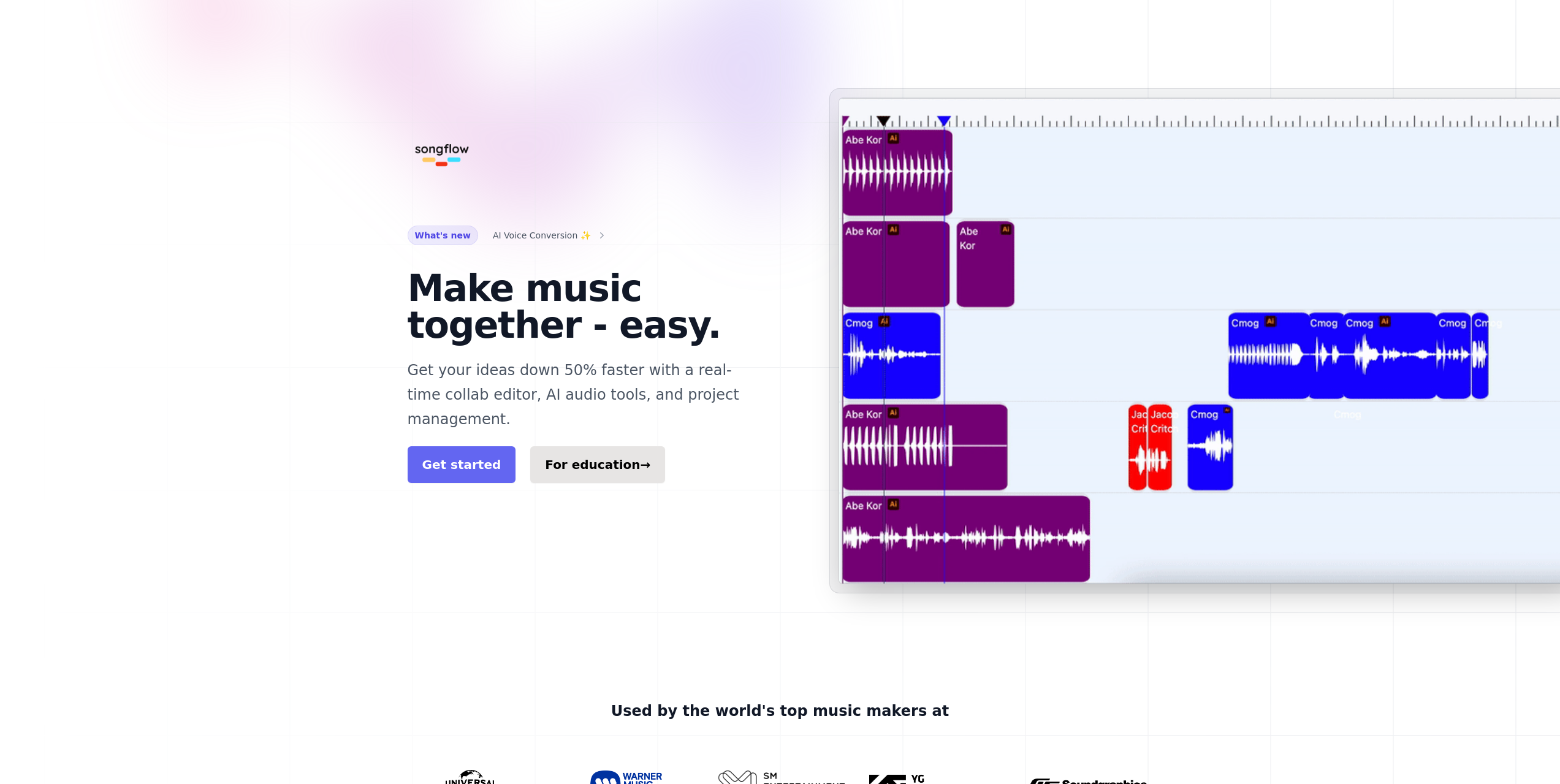
click at [456, 446] on link "Get started" at bounding box center [462, 465] width 109 height 37
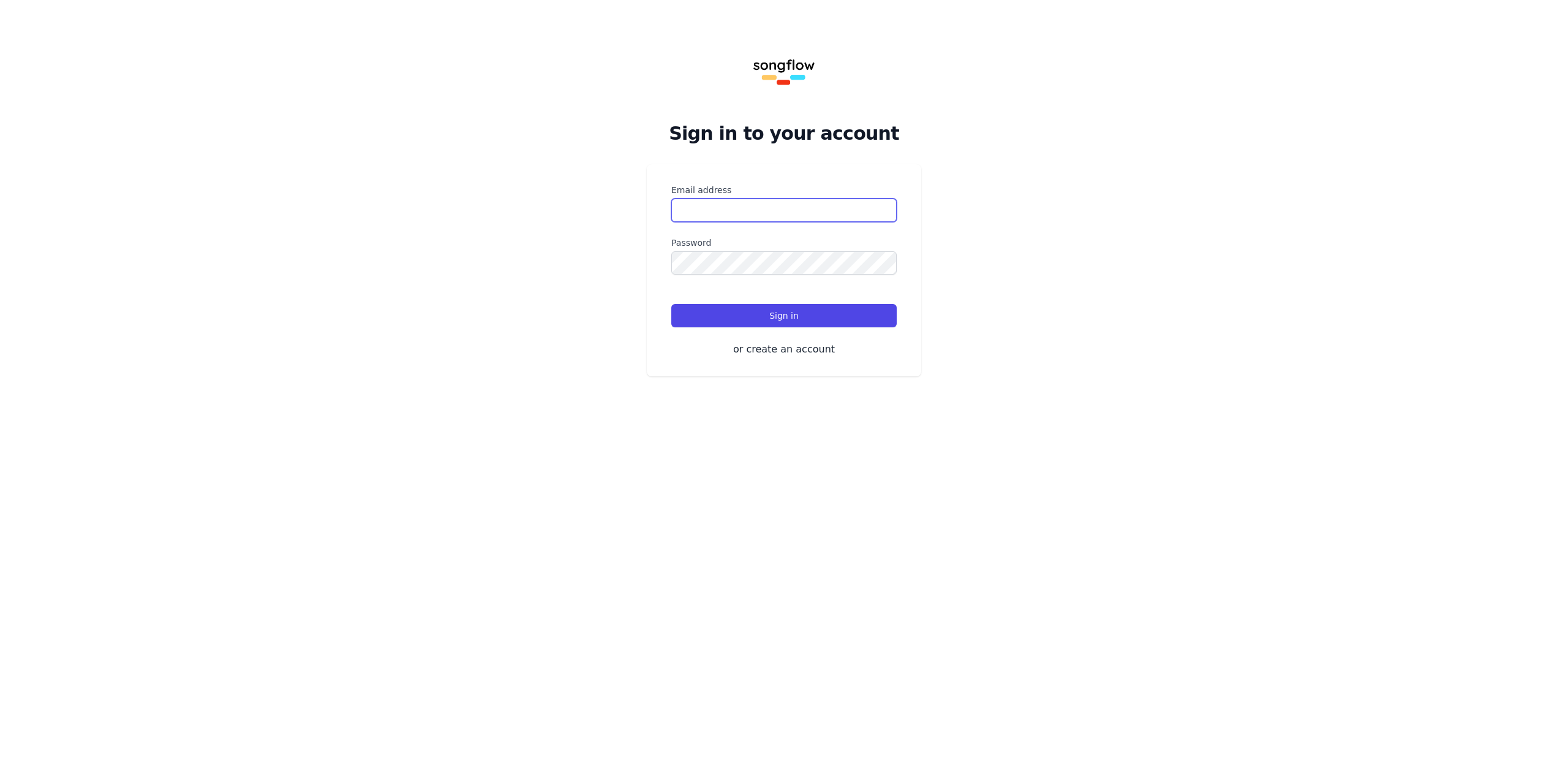
click at [698, 219] on input "Email address" at bounding box center [784, 210] width 226 height 23
click at [788, 351] on button "or create an account" at bounding box center [784, 349] width 226 height 14
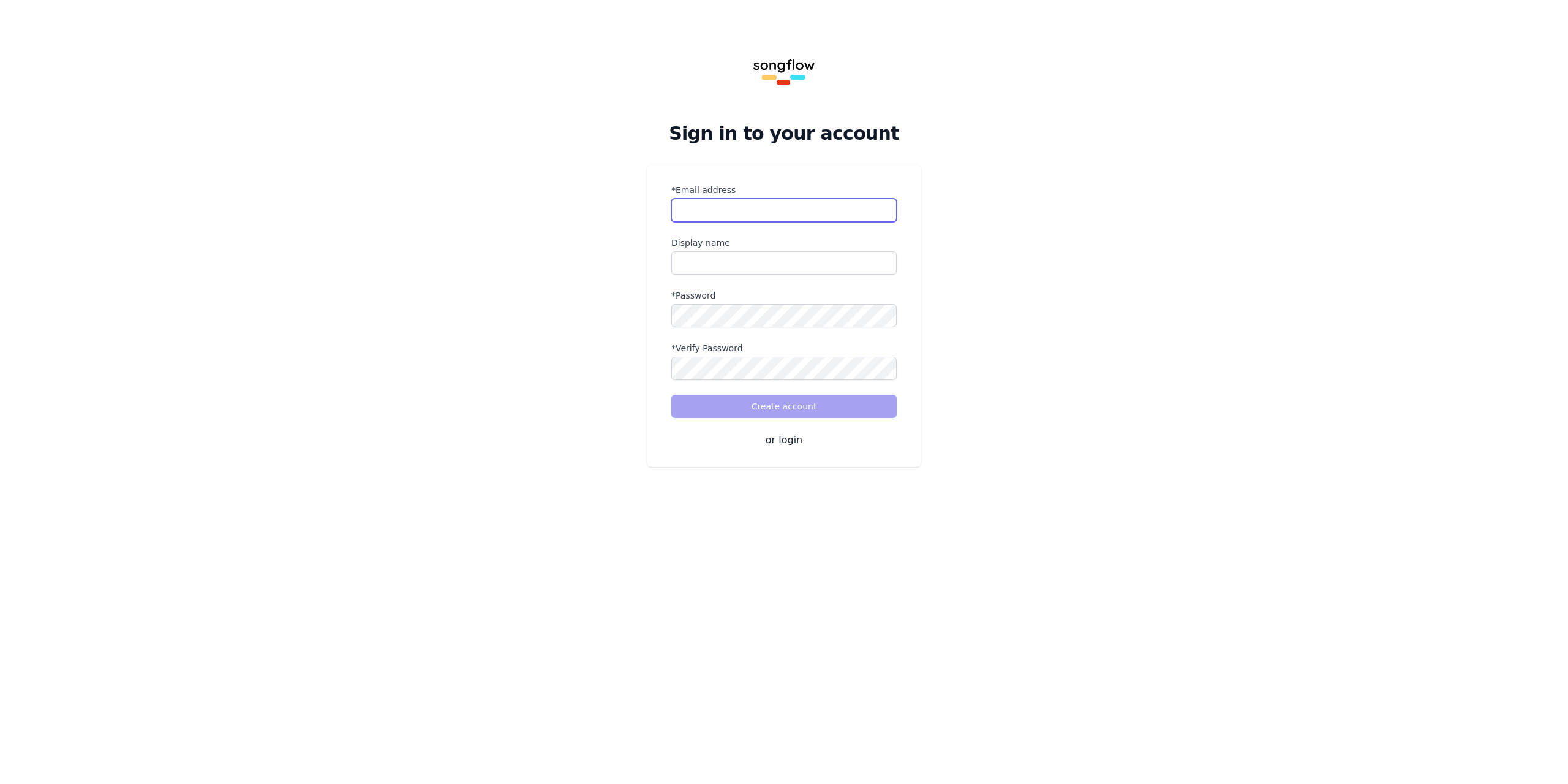
click at [741, 208] on input "*Email address" at bounding box center [784, 210] width 226 height 23
type input "**********"
click at [716, 263] on input "name" at bounding box center [784, 263] width 226 height 23
click at [744, 269] on input "name" at bounding box center [784, 263] width 226 height 23
click at [745, 268] on input "name" at bounding box center [784, 263] width 226 height 23
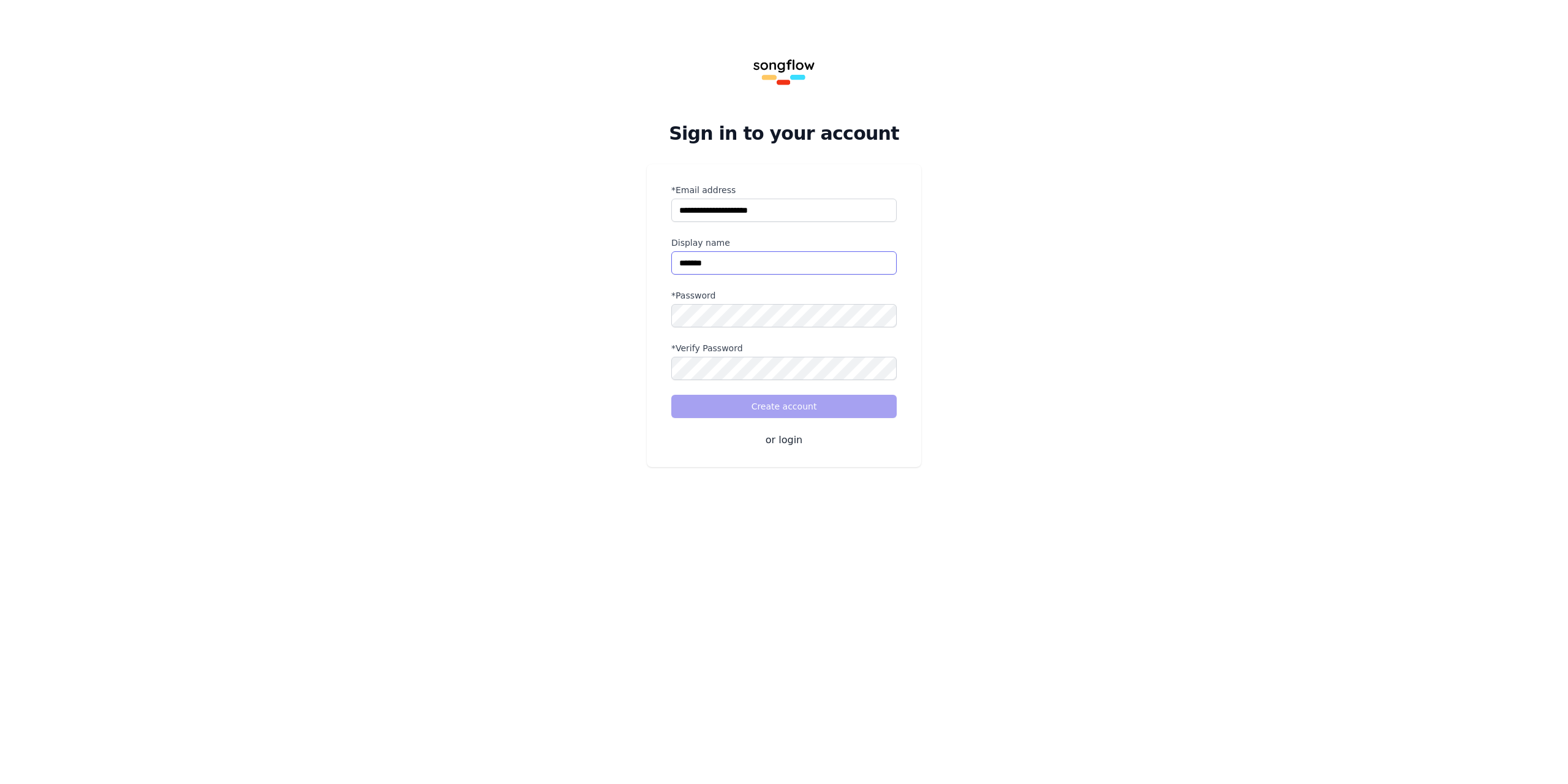
type input "*******"
click at [762, 400] on button "Create account" at bounding box center [784, 406] width 226 height 23
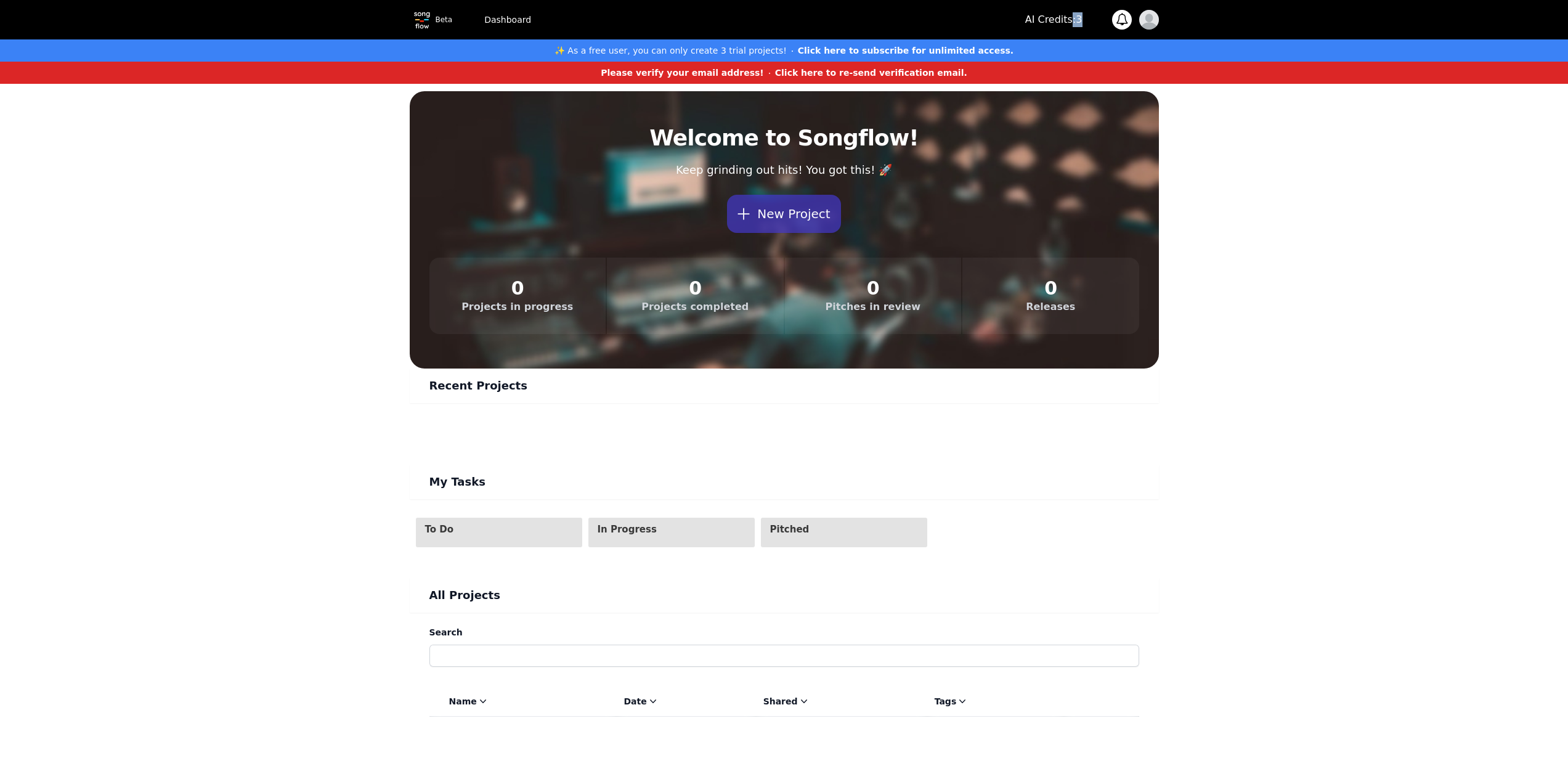
drag, startPoint x: 1086, startPoint y: 18, endPoint x: 1072, endPoint y: 21, distance: 14.3
click at [1072, 21] on div "AI Credits: 3 0 Notifications You don't have any notifications! Open user menu" at bounding box center [1092, 20] width 134 height 20
drag, startPoint x: 1072, startPoint y: 21, endPoint x: 1013, endPoint y: 36, distance: 60.9
click at [1071, 21] on p "AI Credits: 3" at bounding box center [1053, 19] width 57 height 14
click at [1074, 23] on p "AI Credits: 3" at bounding box center [1053, 19] width 57 height 14
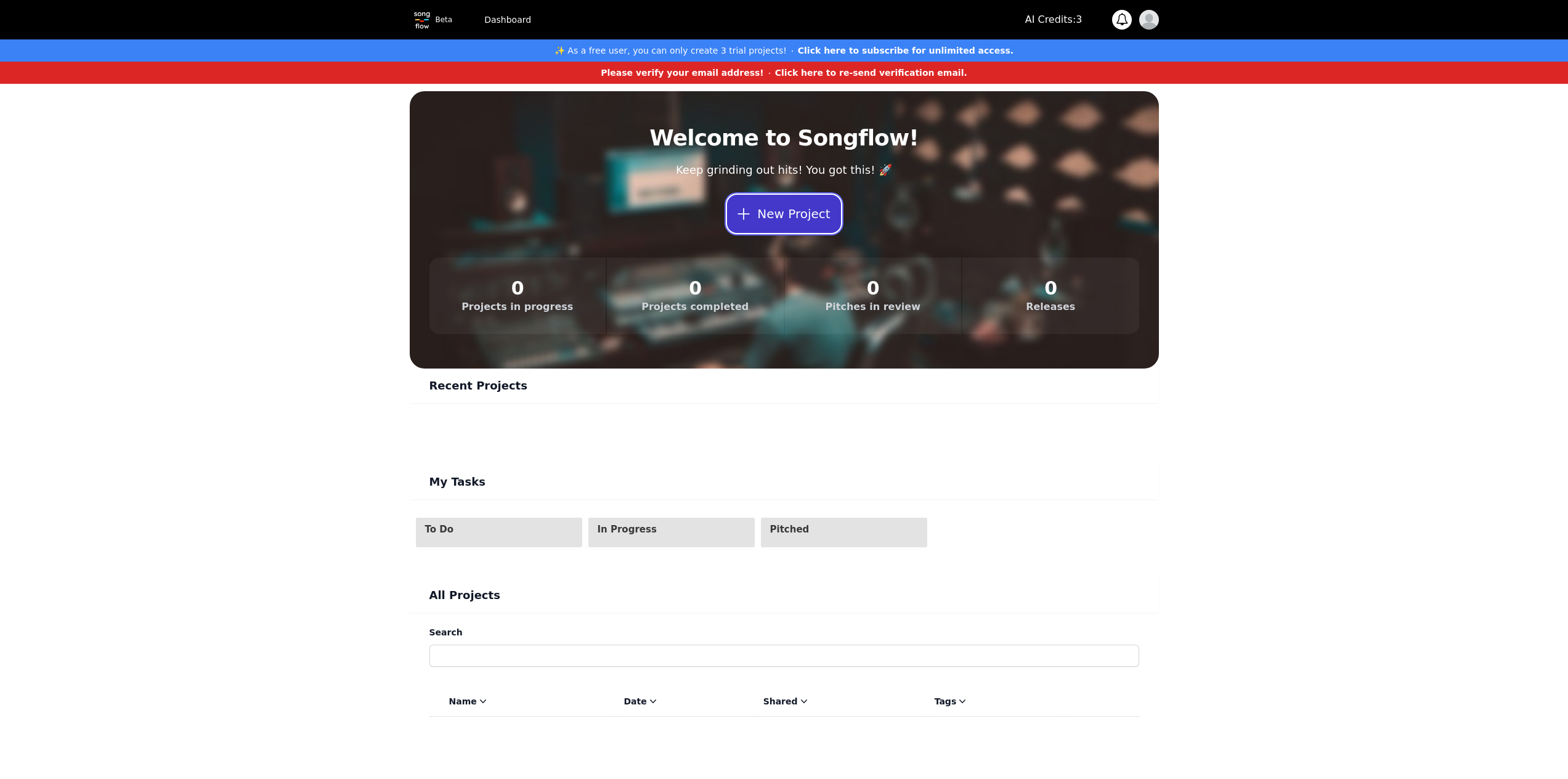
click at [769, 225] on button "New Project" at bounding box center [783, 213] width 113 height 38
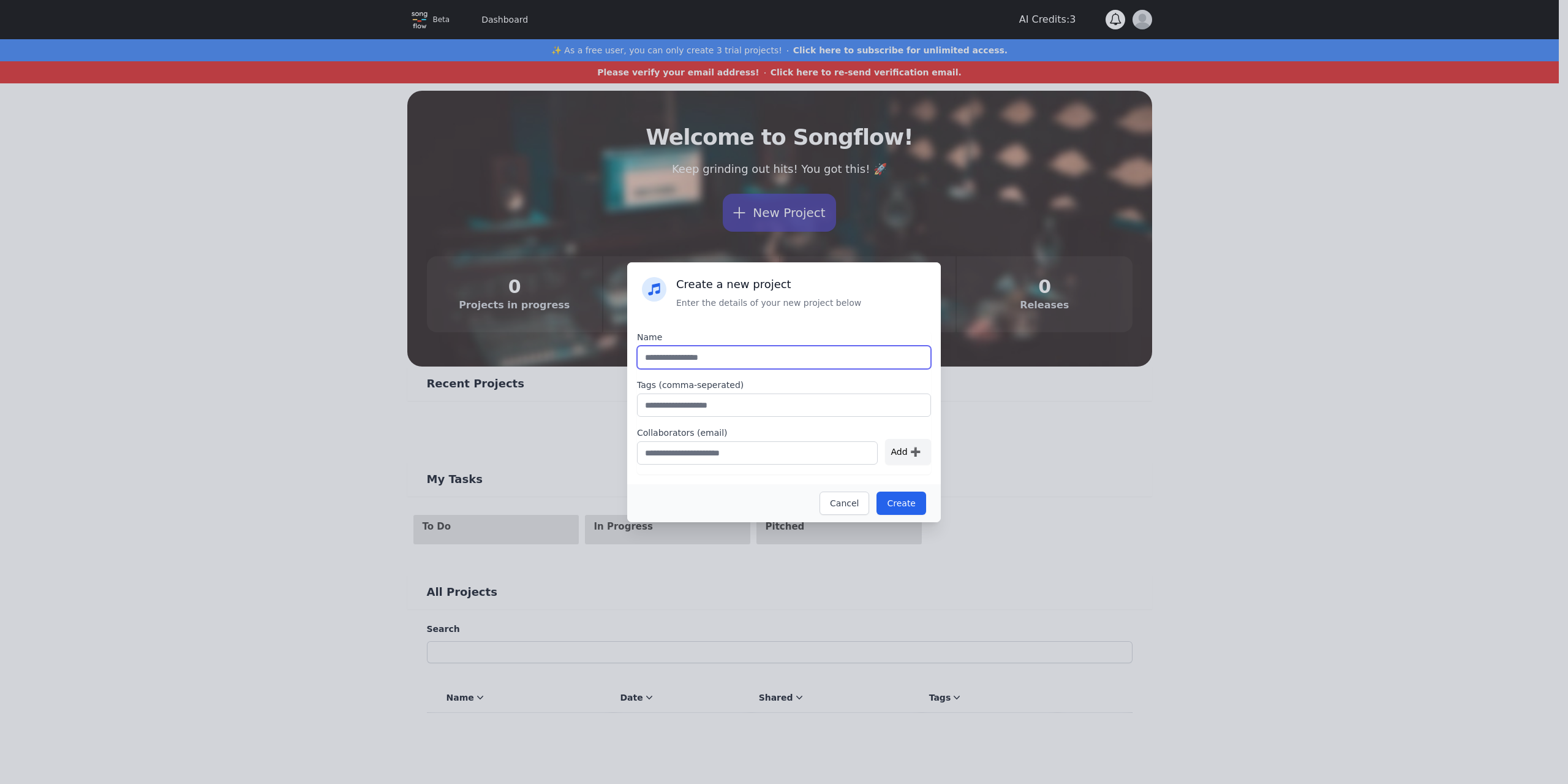
click at [715, 360] on input "text" at bounding box center [784, 357] width 294 height 23
click at [772, 332] on div "Name" at bounding box center [784, 337] width 294 height 12
click at [700, 352] on input "text" at bounding box center [784, 357] width 294 height 23
type input "******"
click at [715, 406] on input "text" at bounding box center [784, 405] width 294 height 23
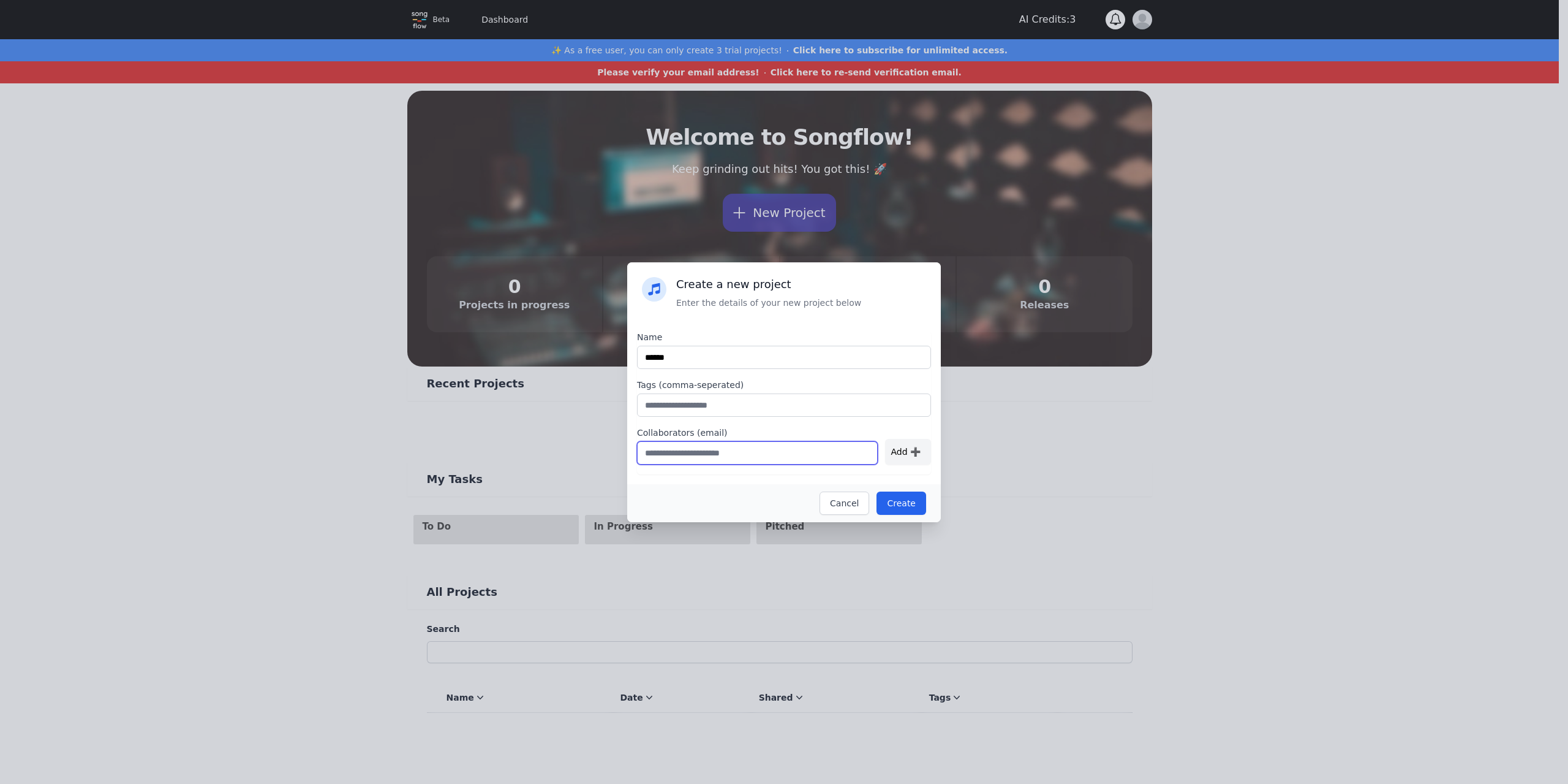
click at [743, 455] on input "text" at bounding box center [757, 452] width 241 height 23
drag, startPoint x: 719, startPoint y: 409, endPoint x: 710, endPoint y: 406, distance: 9.5
click at [713, 406] on input "text" at bounding box center [784, 405] width 294 height 23
type input "****"
click at [810, 460] on input "text" at bounding box center [757, 452] width 241 height 23
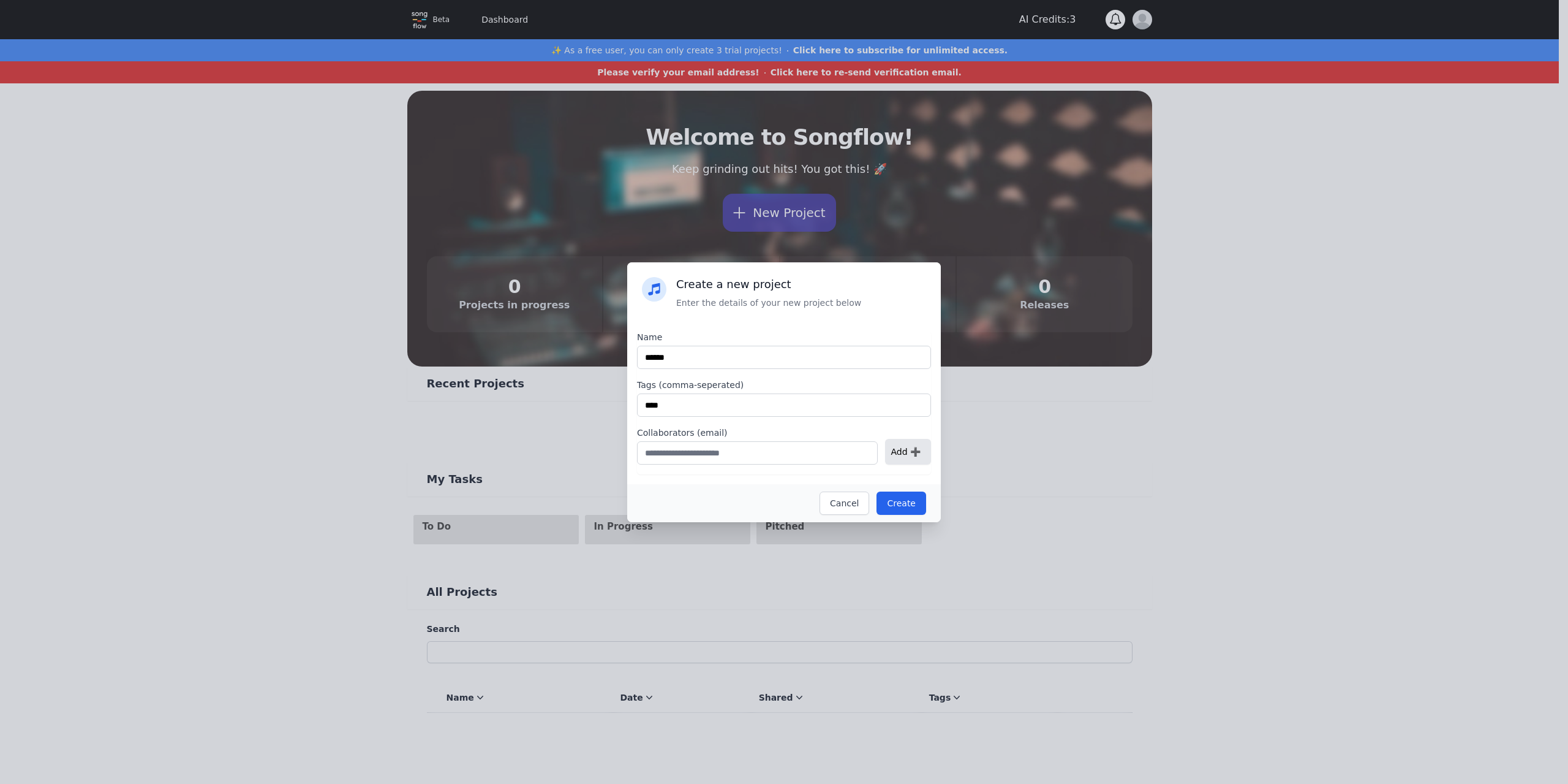
click at [890, 451] on div "Add ➕" at bounding box center [907, 452] width 46 height 26
click at [770, 447] on input "text" at bounding box center [757, 452] width 241 height 23
click at [904, 457] on div "Add ➕" at bounding box center [907, 452] width 46 height 26
click at [689, 446] on input "text" at bounding box center [757, 452] width 241 height 23
type input "**********"
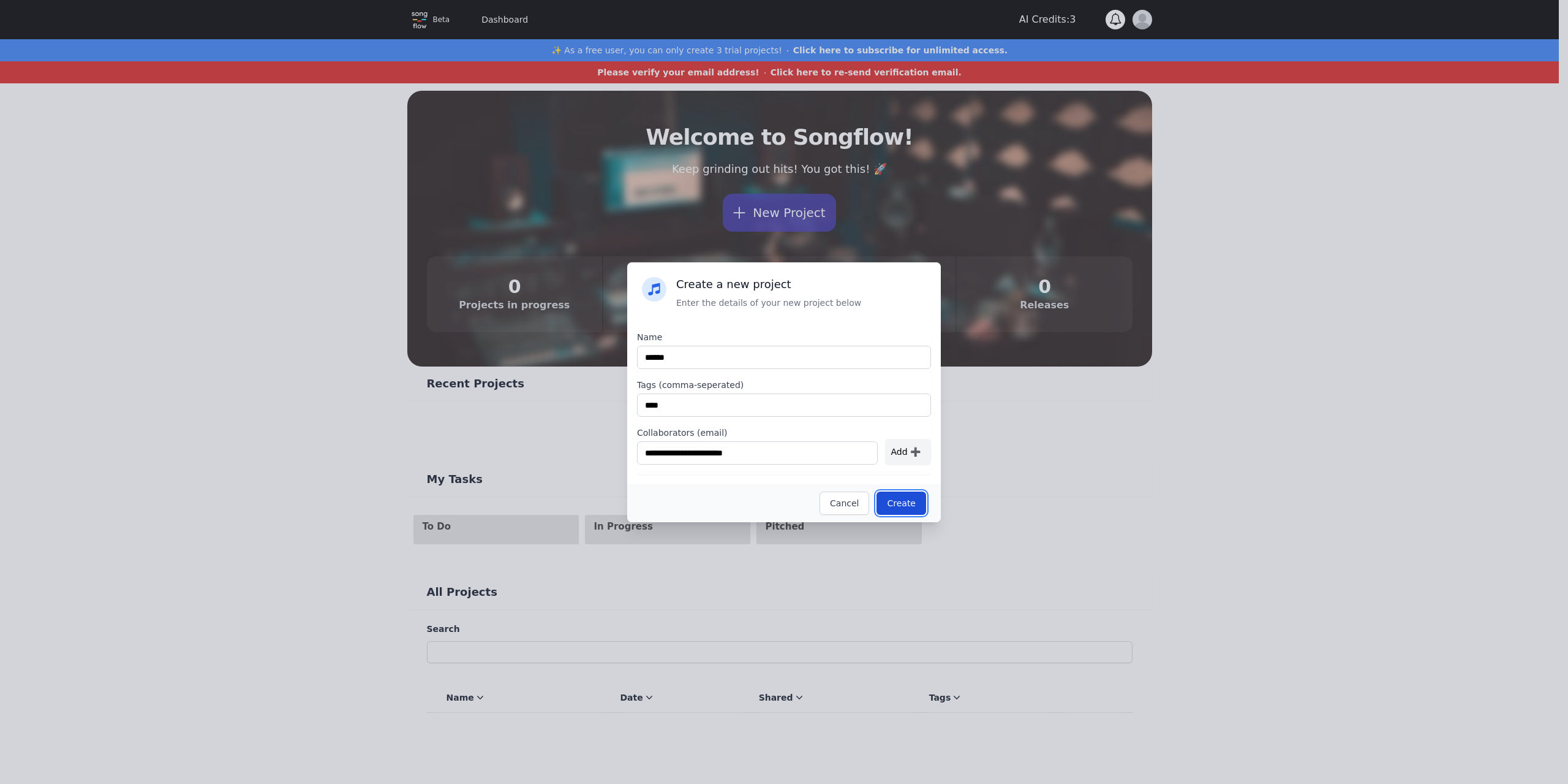
click at [906, 502] on button "Create" at bounding box center [901, 503] width 50 height 23
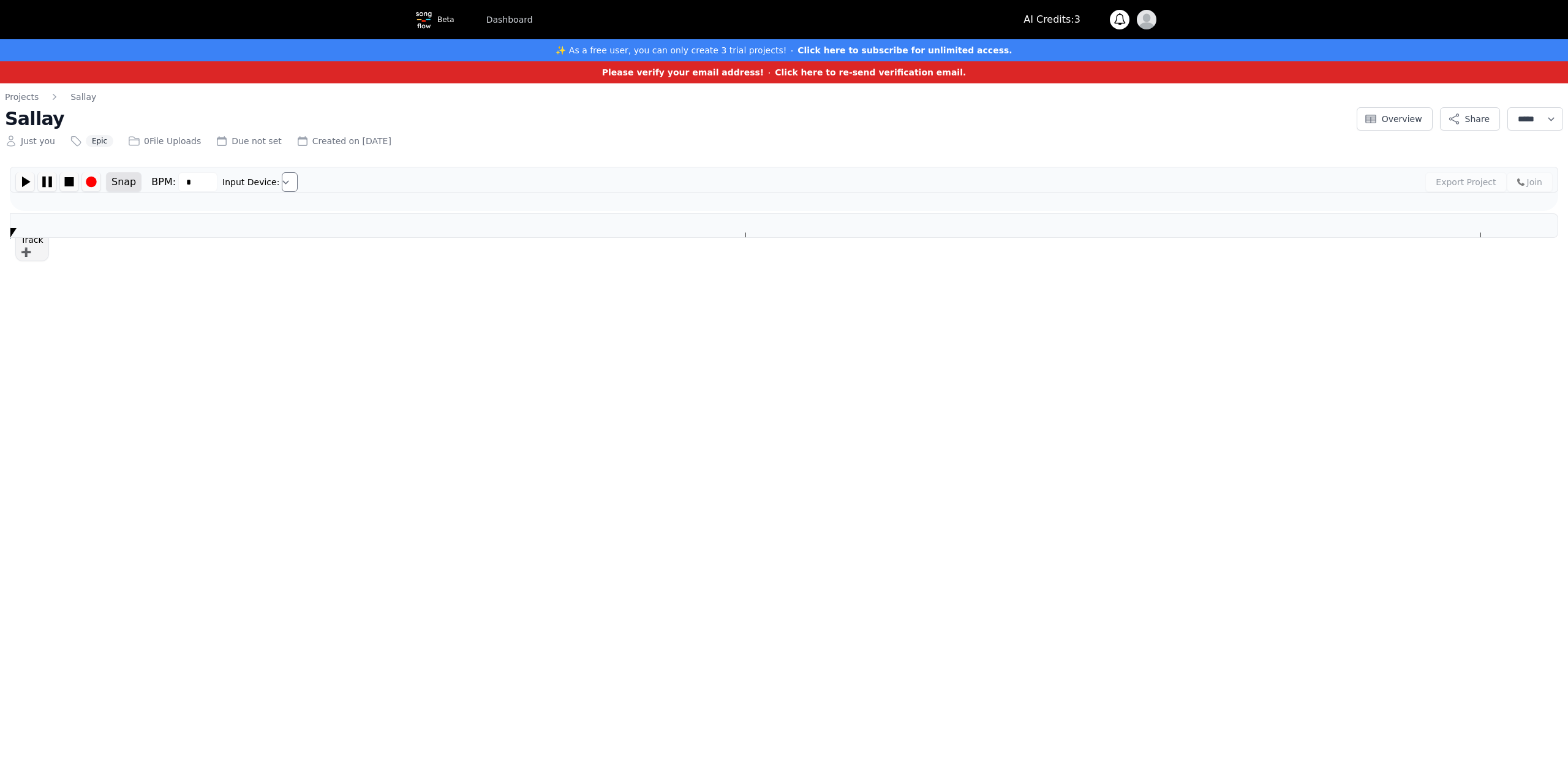
type input "***"
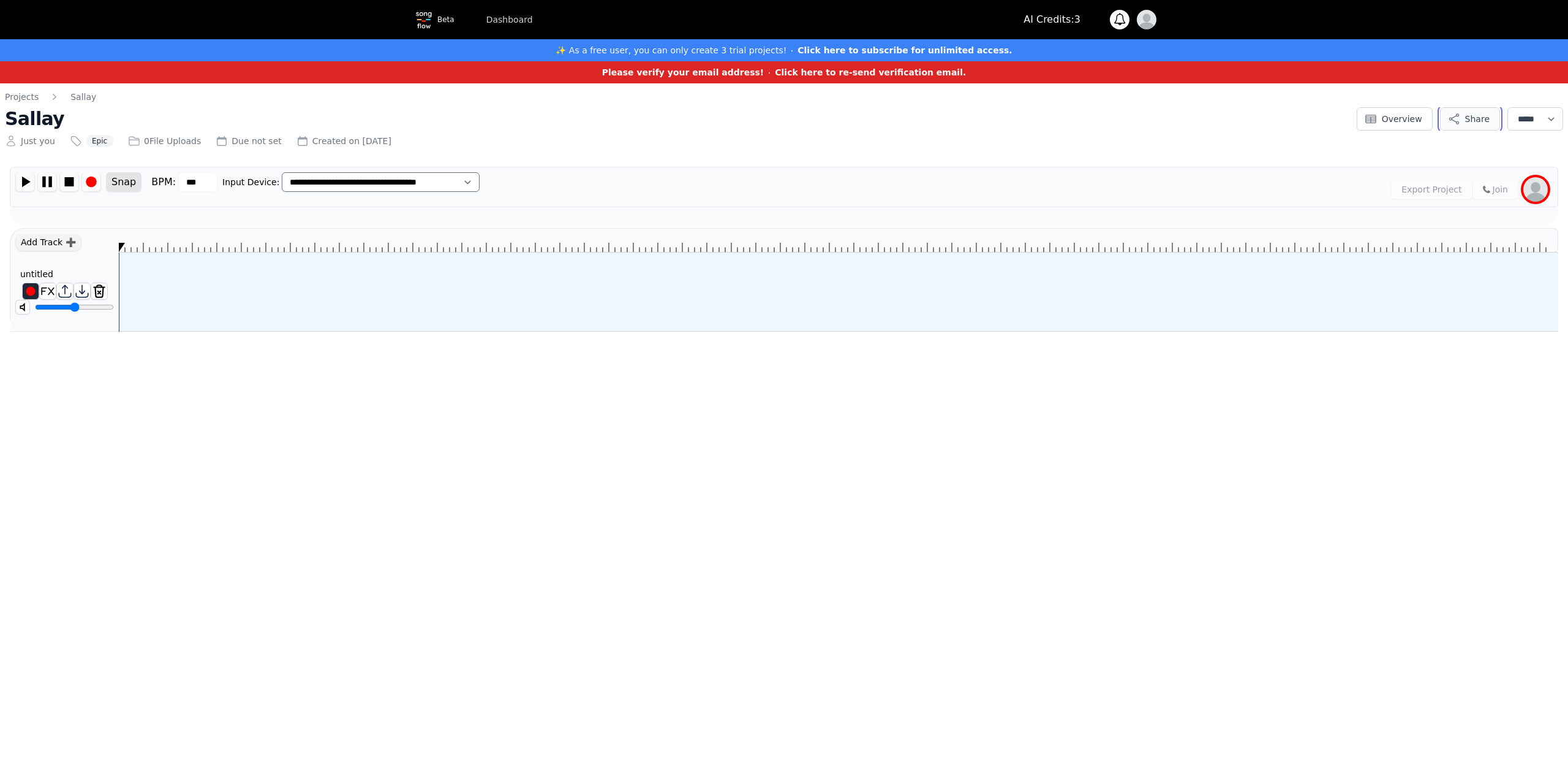
click at [1468, 116] on button "Share" at bounding box center [1471, 119] width 60 height 23
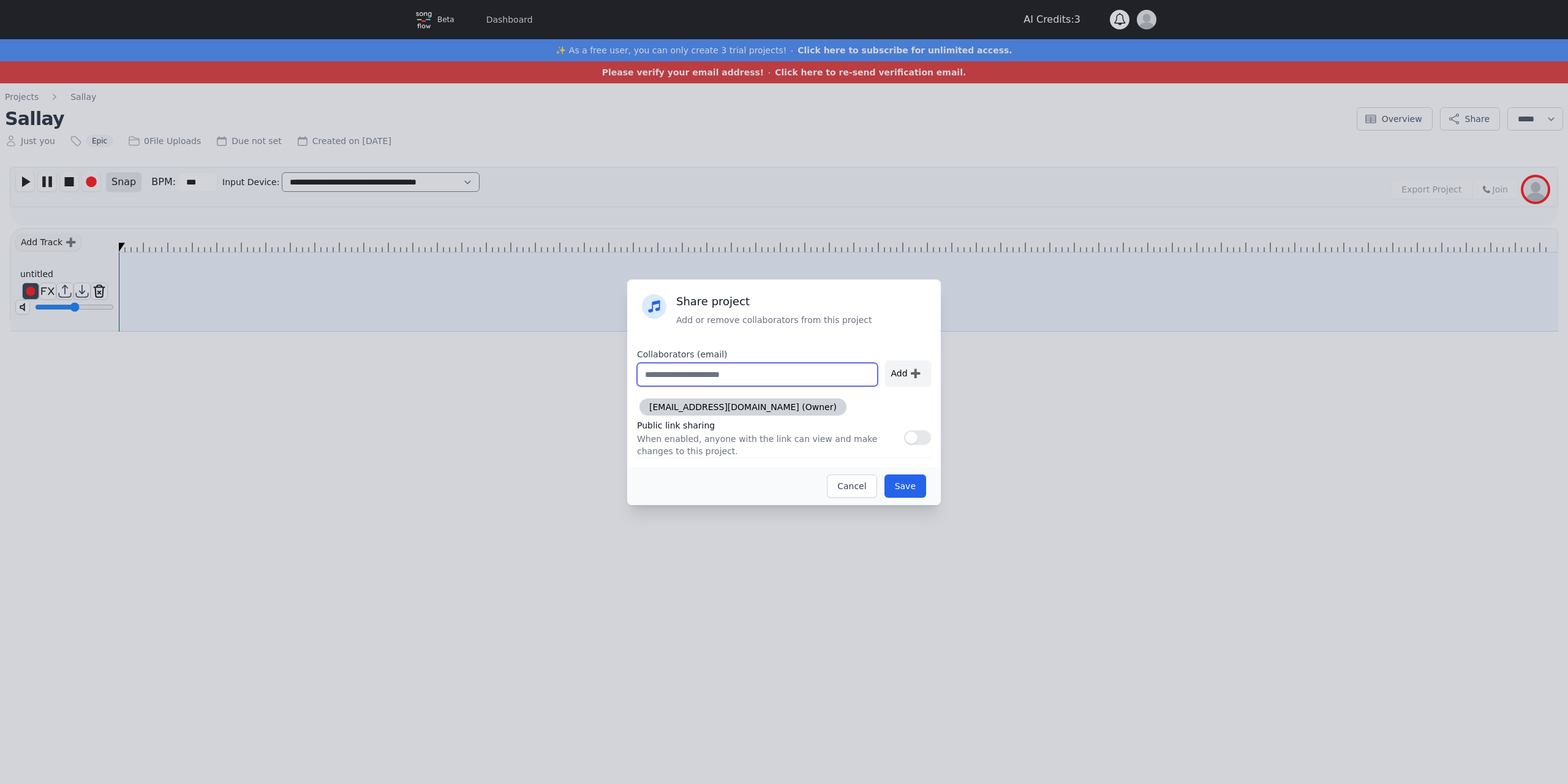
click at [756, 371] on input "text" at bounding box center [757, 374] width 241 height 23
type input "**********"
click at [914, 372] on div "Add ➕" at bounding box center [907, 373] width 46 height 26
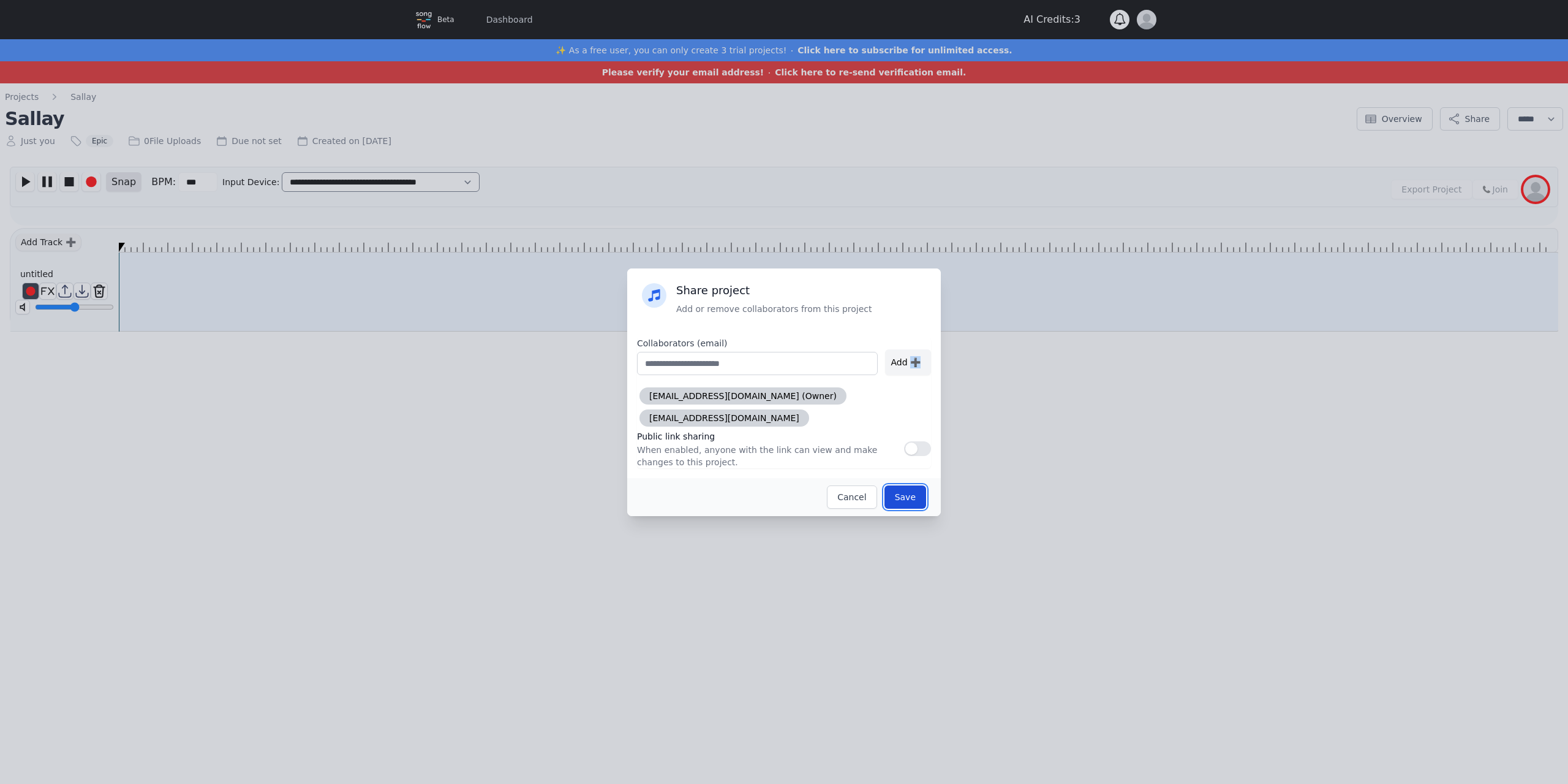
click at [907, 492] on button "Save" at bounding box center [905, 497] width 42 height 23
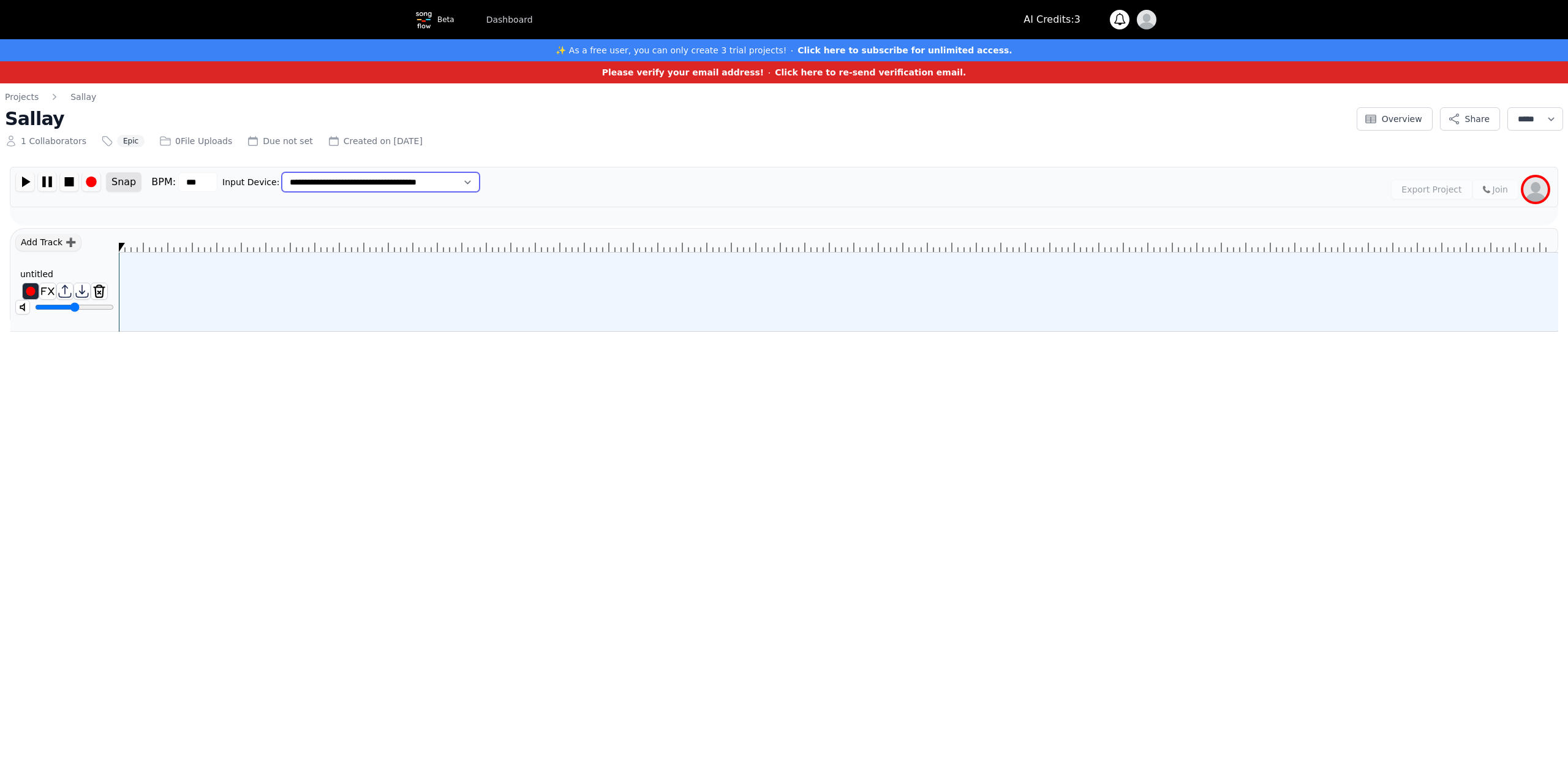
click at [399, 183] on select "**********" at bounding box center [380, 182] width 198 height 20
click at [282, 172] on select "**********" at bounding box center [380, 182] width 198 height 20
click at [1530, 116] on select "**********" at bounding box center [1536, 119] width 56 height 23
click at [1049, 131] on div "1 Collaborators Epic 0 File Uploads Due not set Created on Sun Aug 10 2025" at bounding box center [676, 138] width 1345 height 17
click at [132, 279] on div at bounding box center [838, 292] width 1440 height 79
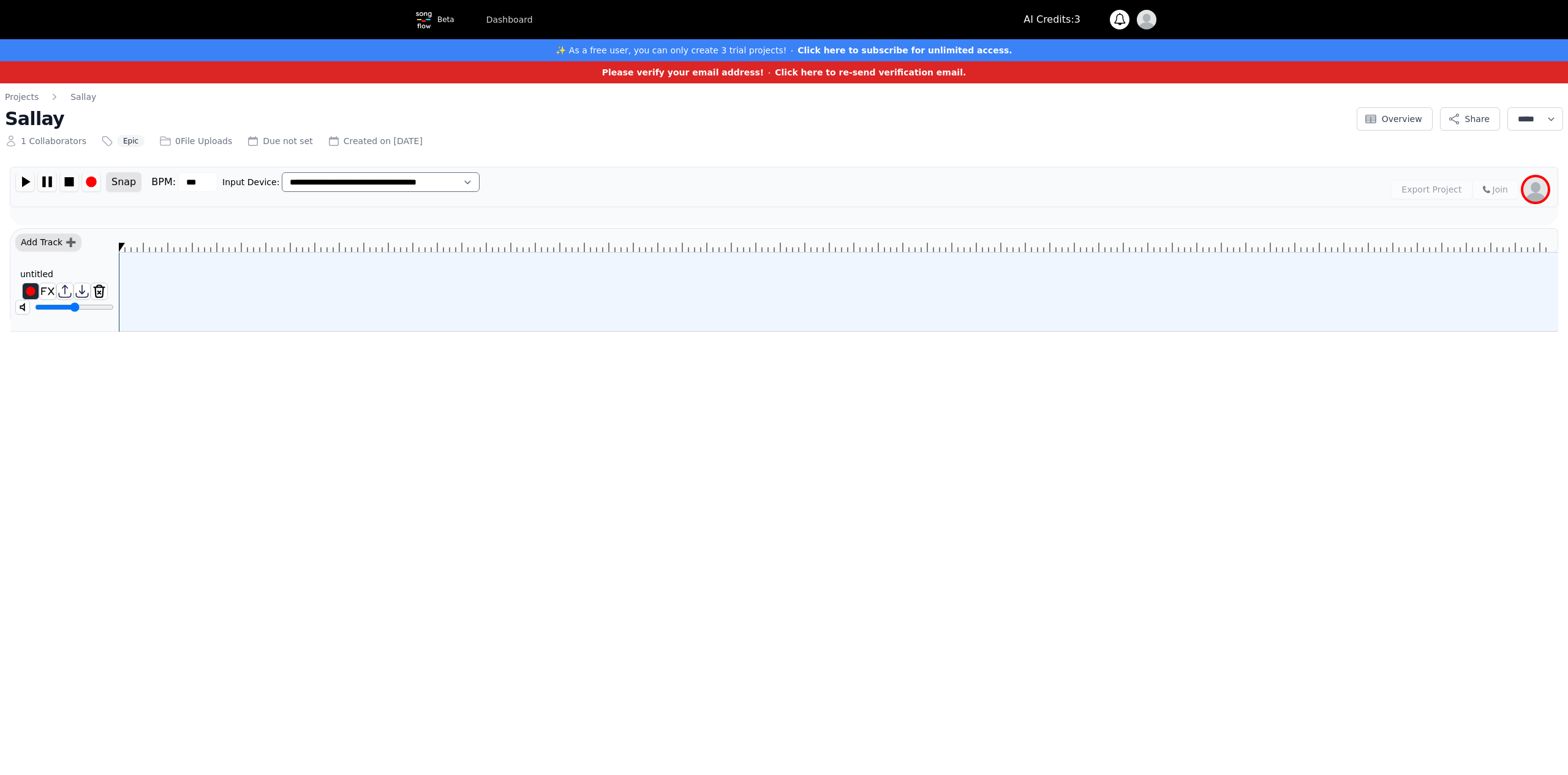
click at [44, 239] on div "Add Track ➕" at bounding box center [48, 242] width 66 height 18
click at [71, 245] on div "Add Track ➕" at bounding box center [48, 242] width 66 height 18
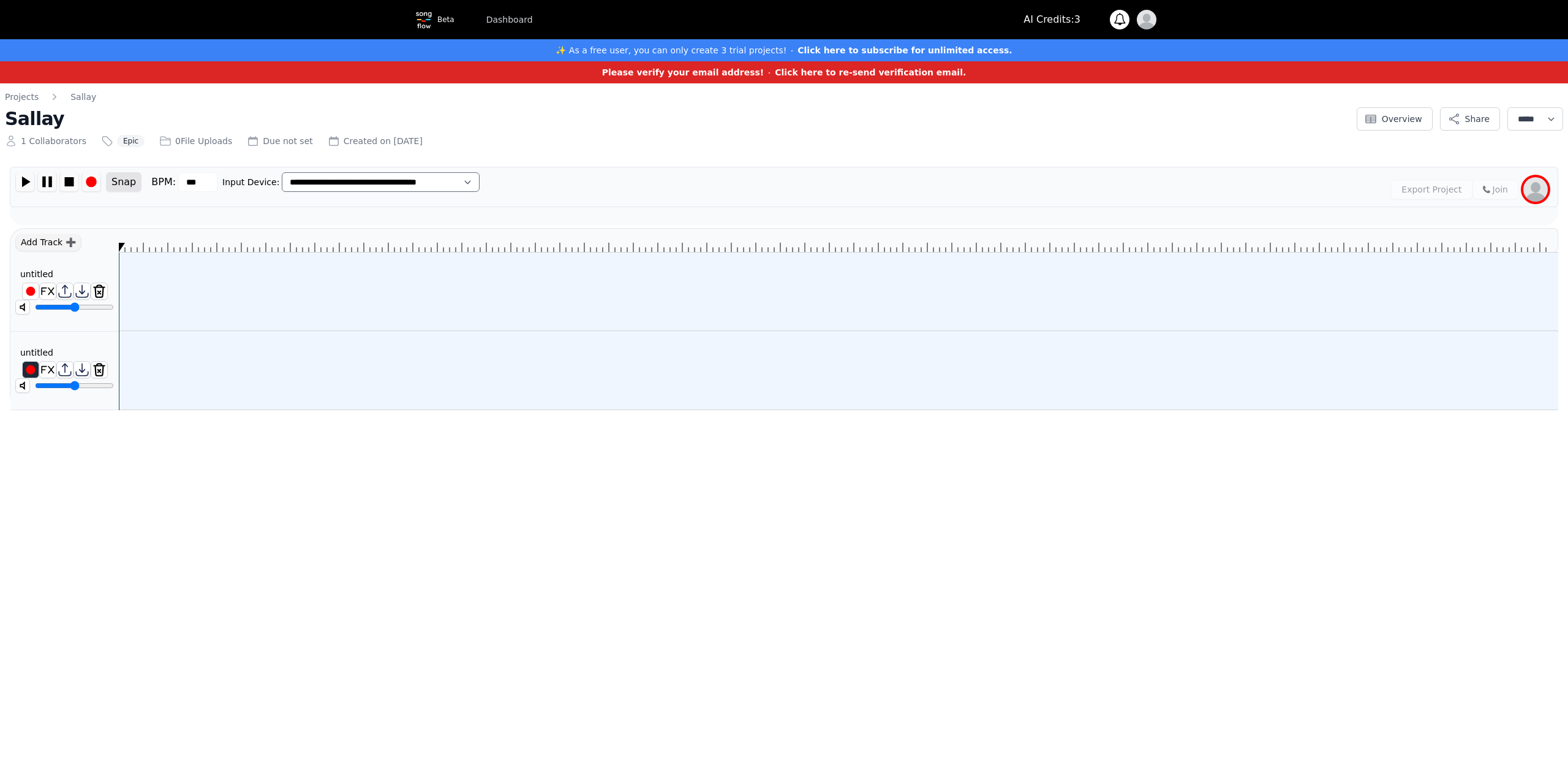
click at [66, 350] on div "untitled ********" at bounding box center [65, 371] width 109 height 51
click at [100, 368] on img at bounding box center [99, 369] width 16 height 16
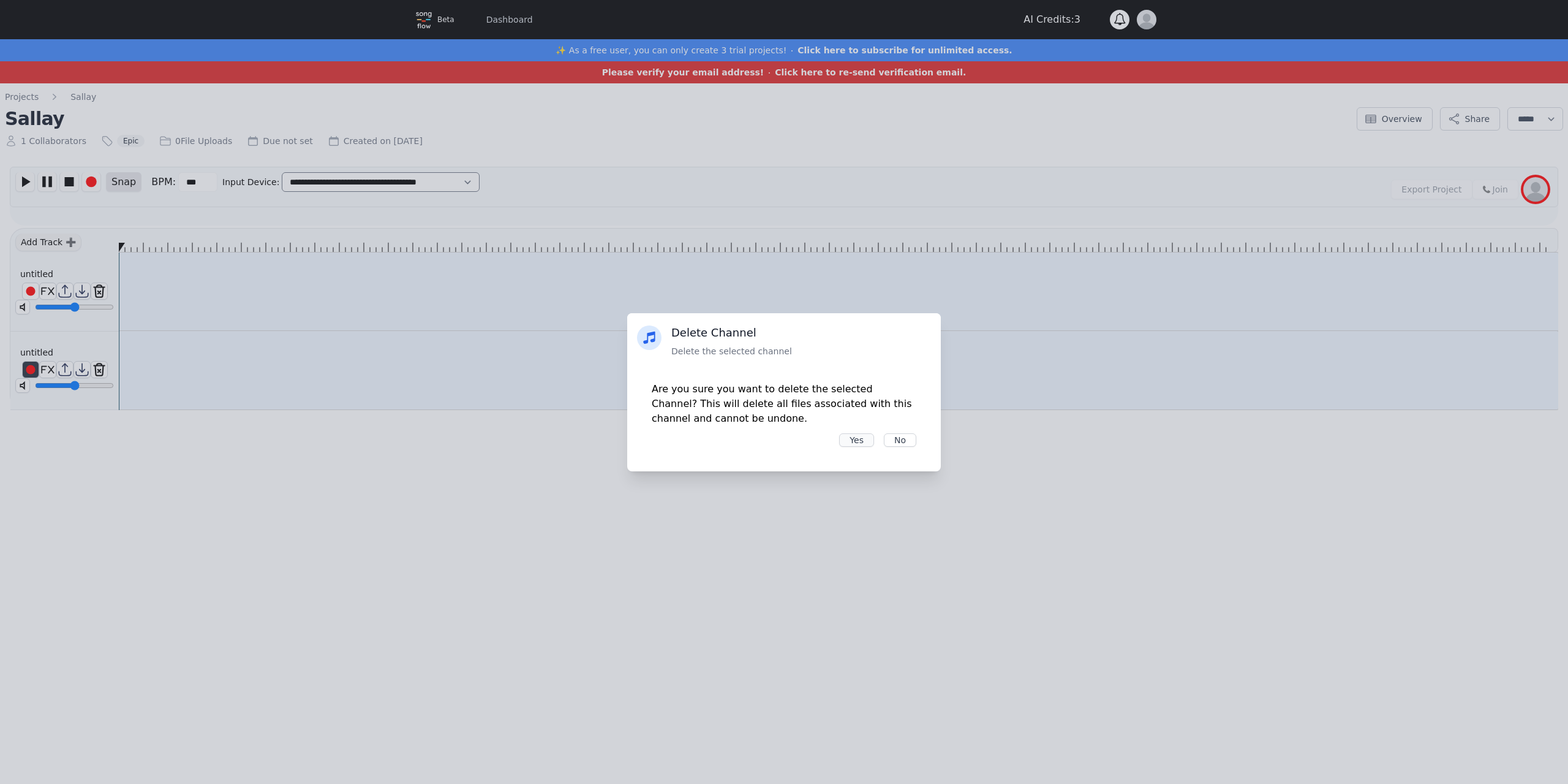
click at [850, 440] on button "Yes" at bounding box center [857, 440] width 35 height 14
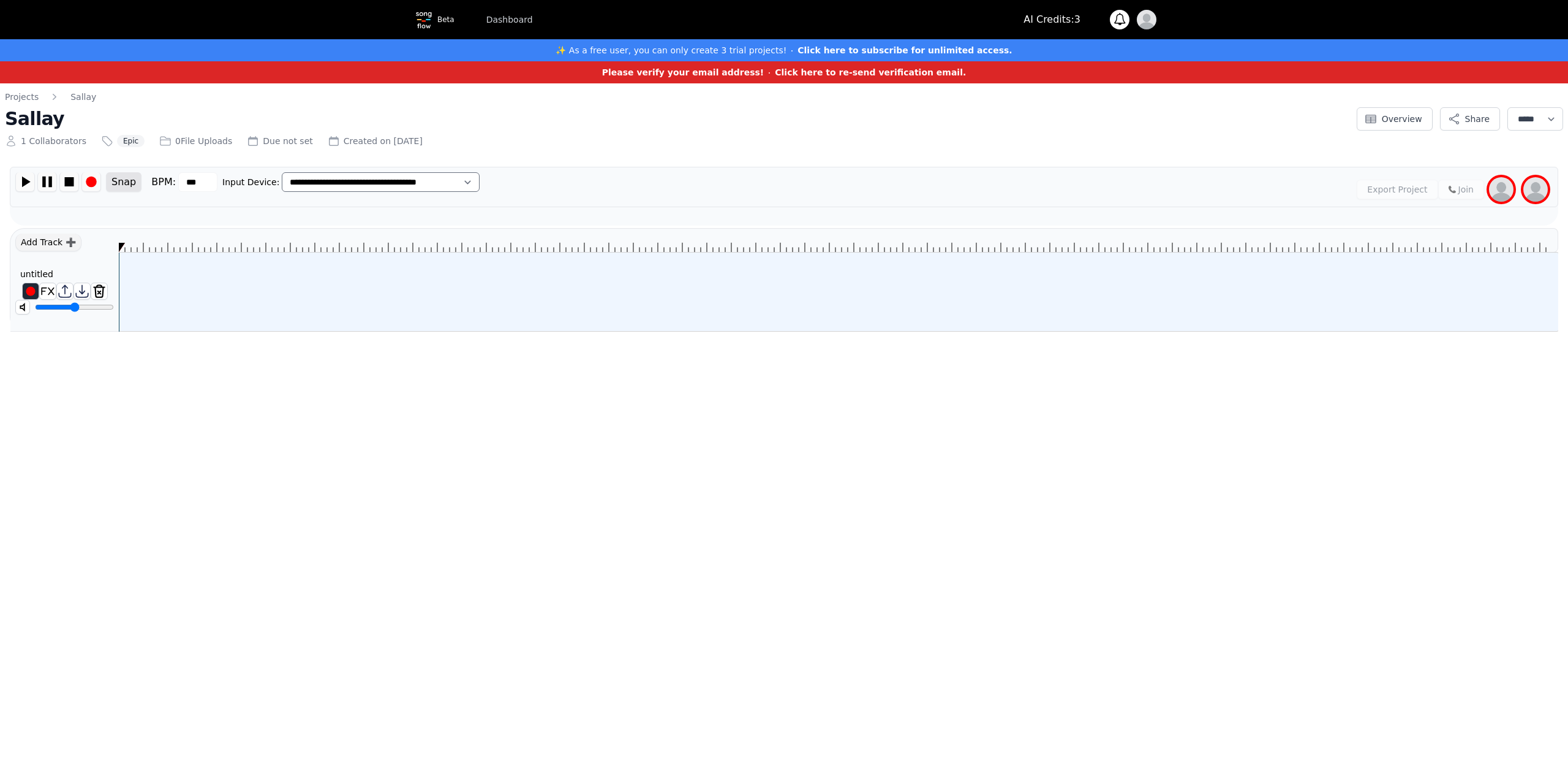
click at [1536, 190] on img at bounding box center [1536, 189] width 24 height 24
click at [1375, 116] on button "Overview" at bounding box center [1394, 119] width 76 height 23
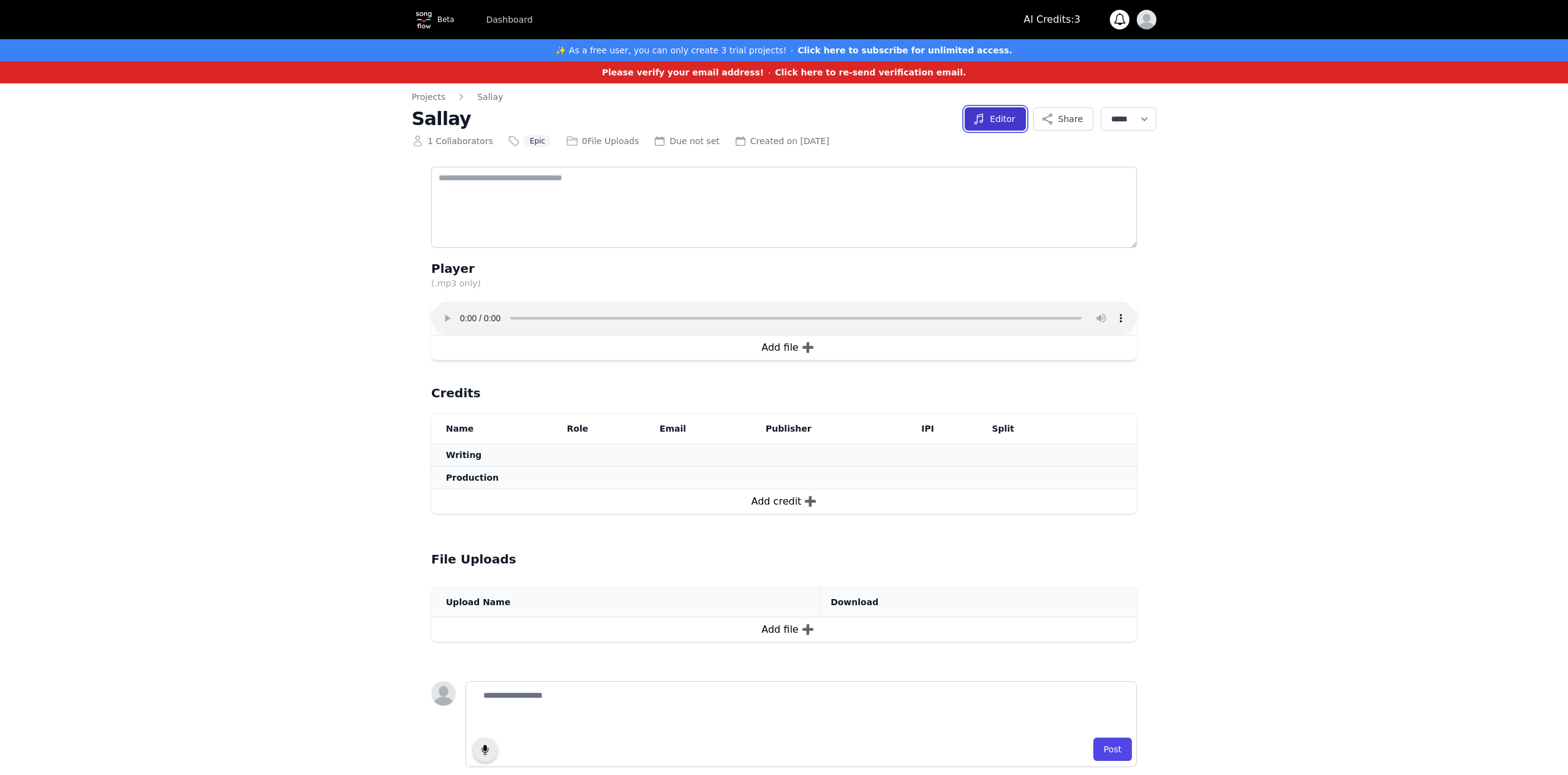
click at [981, 121] on button "Editor" at bounding box center [995, 119] width 60 height 23
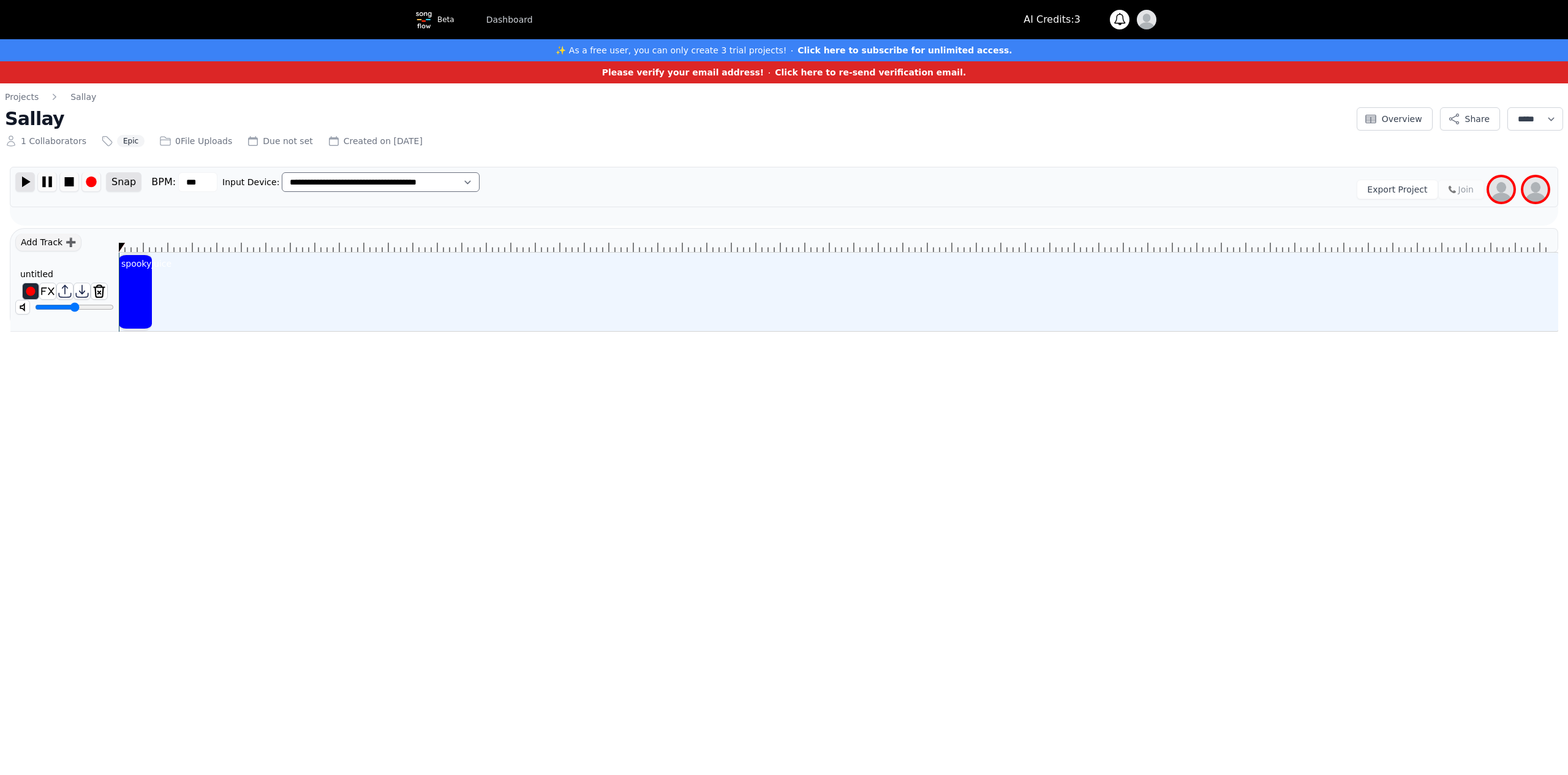
click at [27, 187] on img at bounding box center [25, 181] width 18 height 19
click at [60, 244] on div "Add Track ➕" at bounding box center [48, 242] width 66 height 18
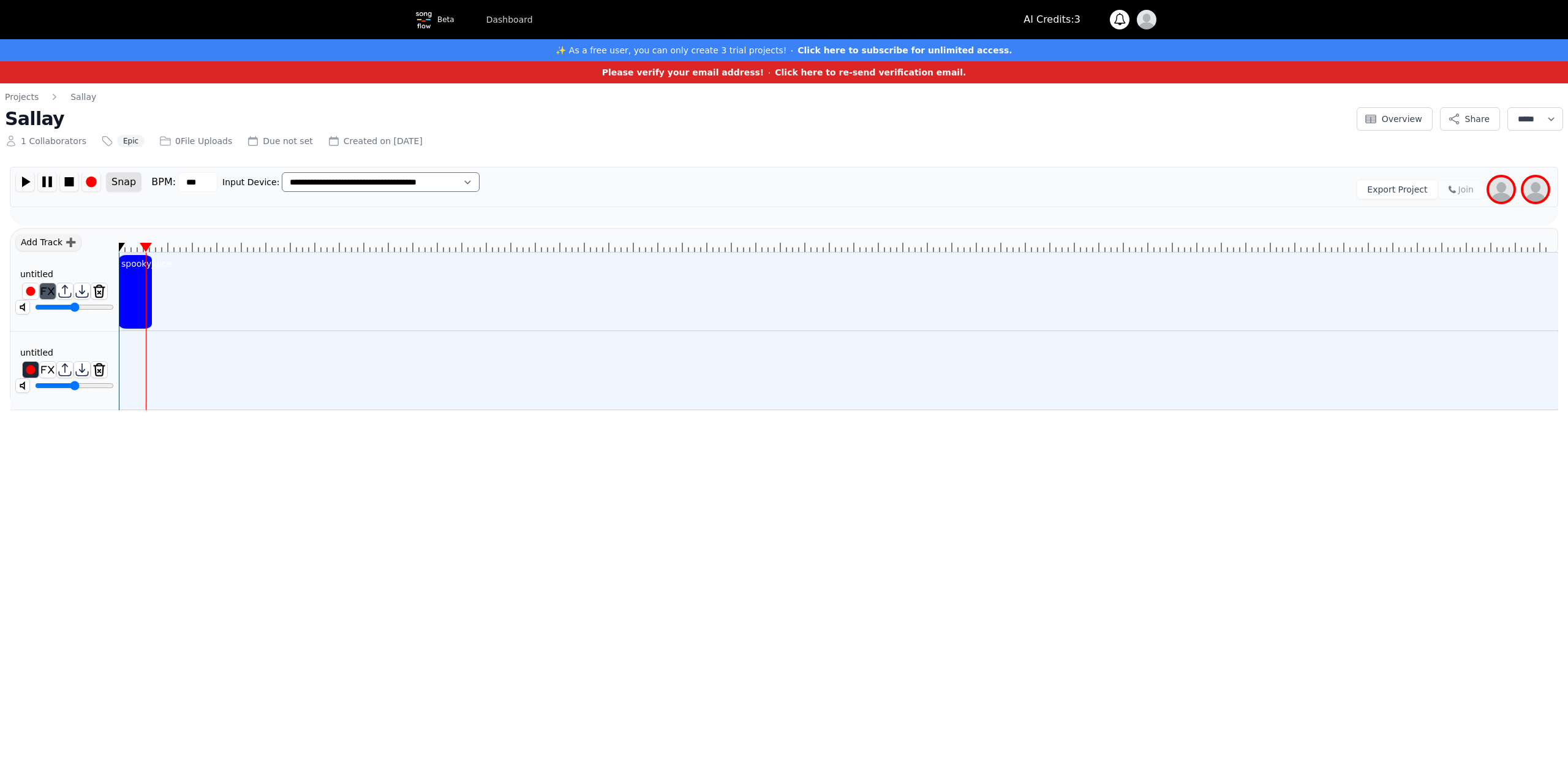
click at [161, 145] on icon at bounding box center [165, 140] width 10 height 8
drag, startPoint x: 171, startPoint y: 377, endPoint x: 109, endPoint y: 446, distance: 92.8
click at [132, 422] on html "**********" at bounding box center [784, 211] width 1568 height 422
click at [62, 366] on img at bounding box center [64, 369] width 16 height 16
drag, startPoint x: 141, startPoint y: 339, endPoint x: 207, endPoint y: 347, distance: 66.5
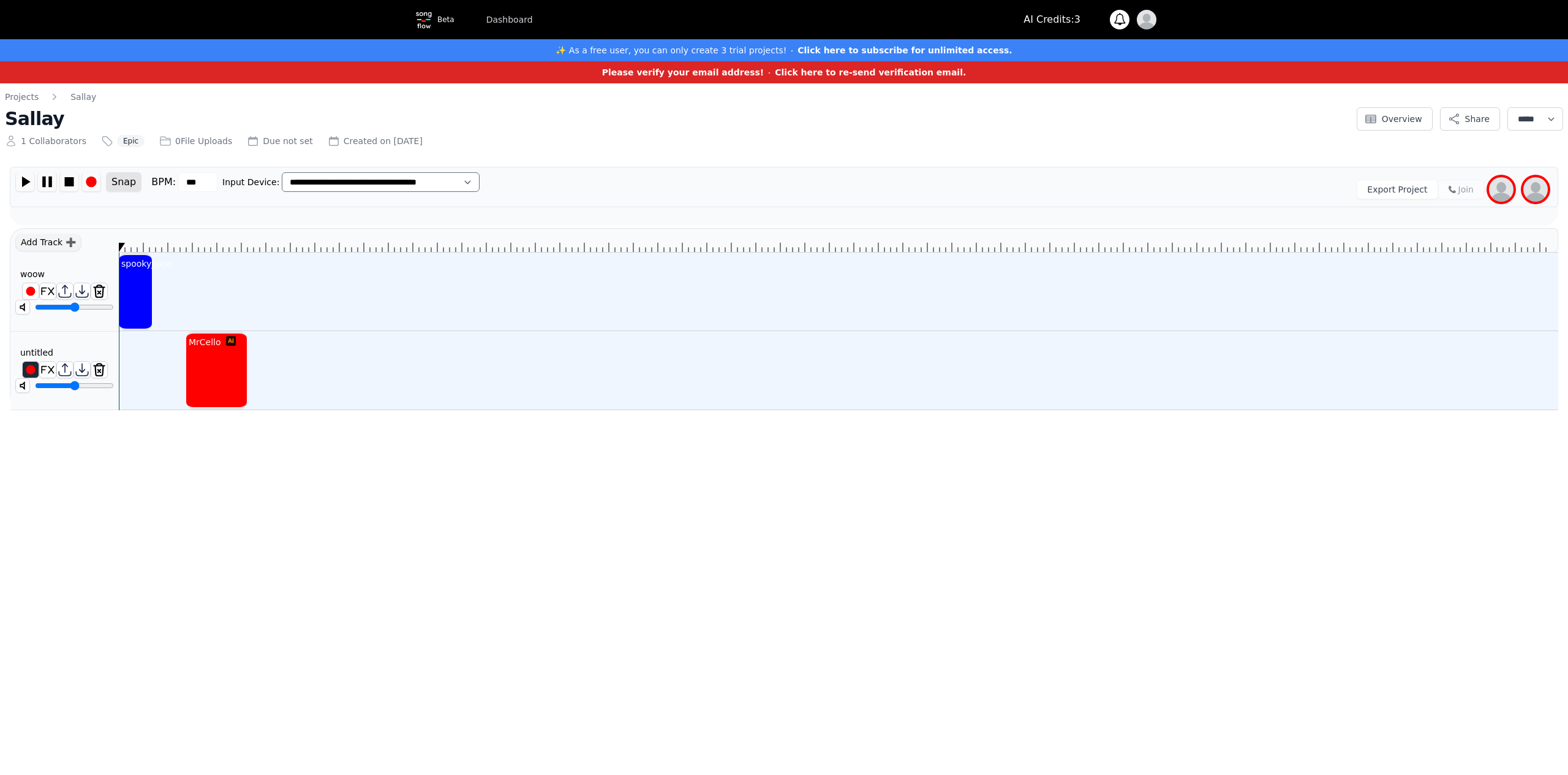
click at [207, 347] on div "MrCello" at bounding box center [205, 341] width 37 height 17
click at [200, 422] on html "**********" at bounding box center [784, 211] width 1568 height 422
click at [44, 372] on img at bounding box center [48, 369] width 16 height 16
click at [51, 372] on img at bounding box center [48, 369] width 16 height 16
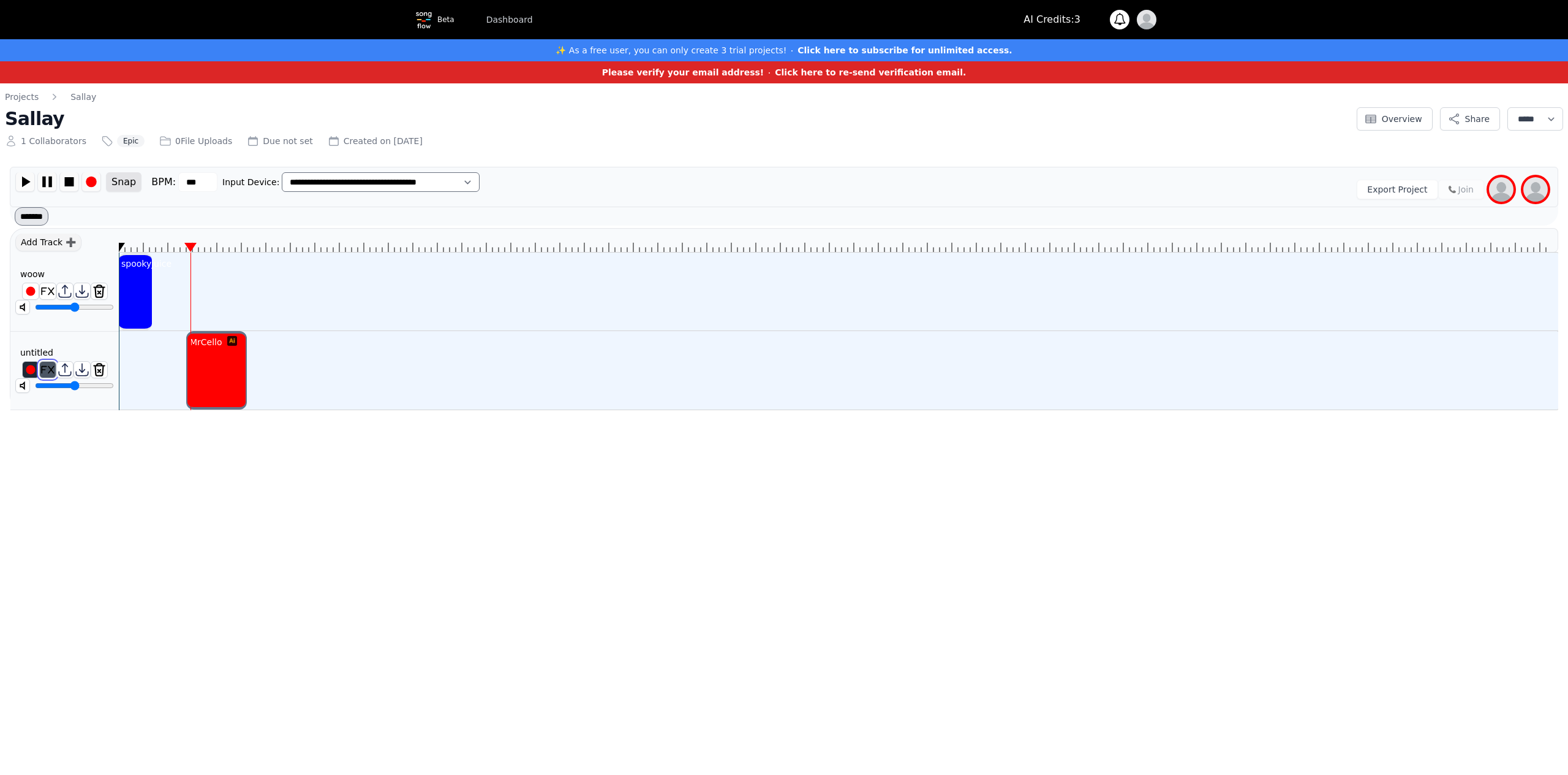
click at [51, 372] on img at bounding box center [48, 369] width 16 height 16
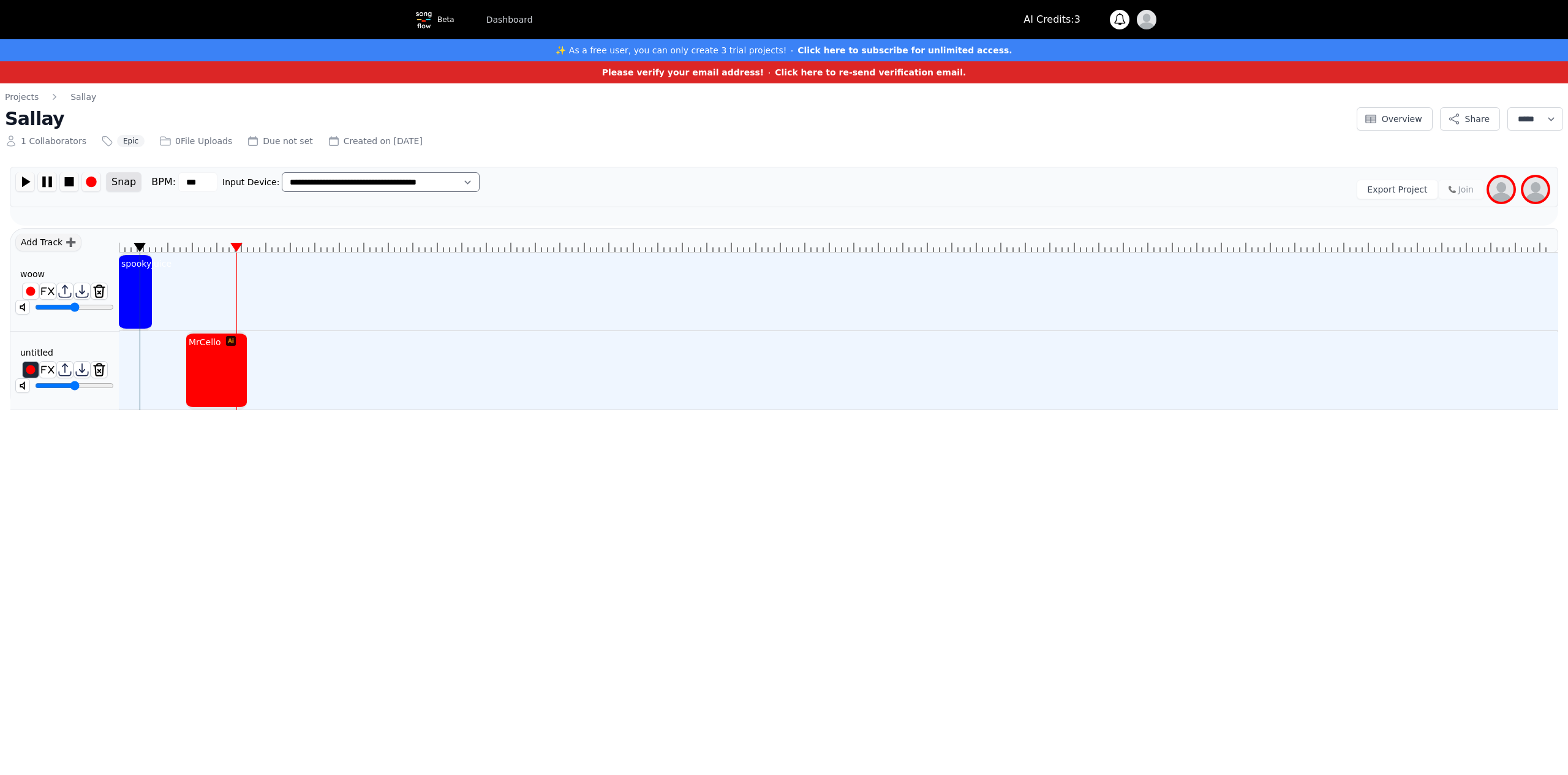
click at [190, 246] on icon at bounding box center [838, 240] width 1439 height 23
click at [211, 247] on icon at bounding box center [838, 240] width 1439 height 23
drag, startPoint x: 170, startPoint y: 243, endPoint x: 179, endPoint y: 242, distance: 9.1
click at [175, 241] on icon at bounding box center [838, 240] width 1439 height 23
click at [187, 245] on icon at bounding box center [838, 240] width 1439 height 23
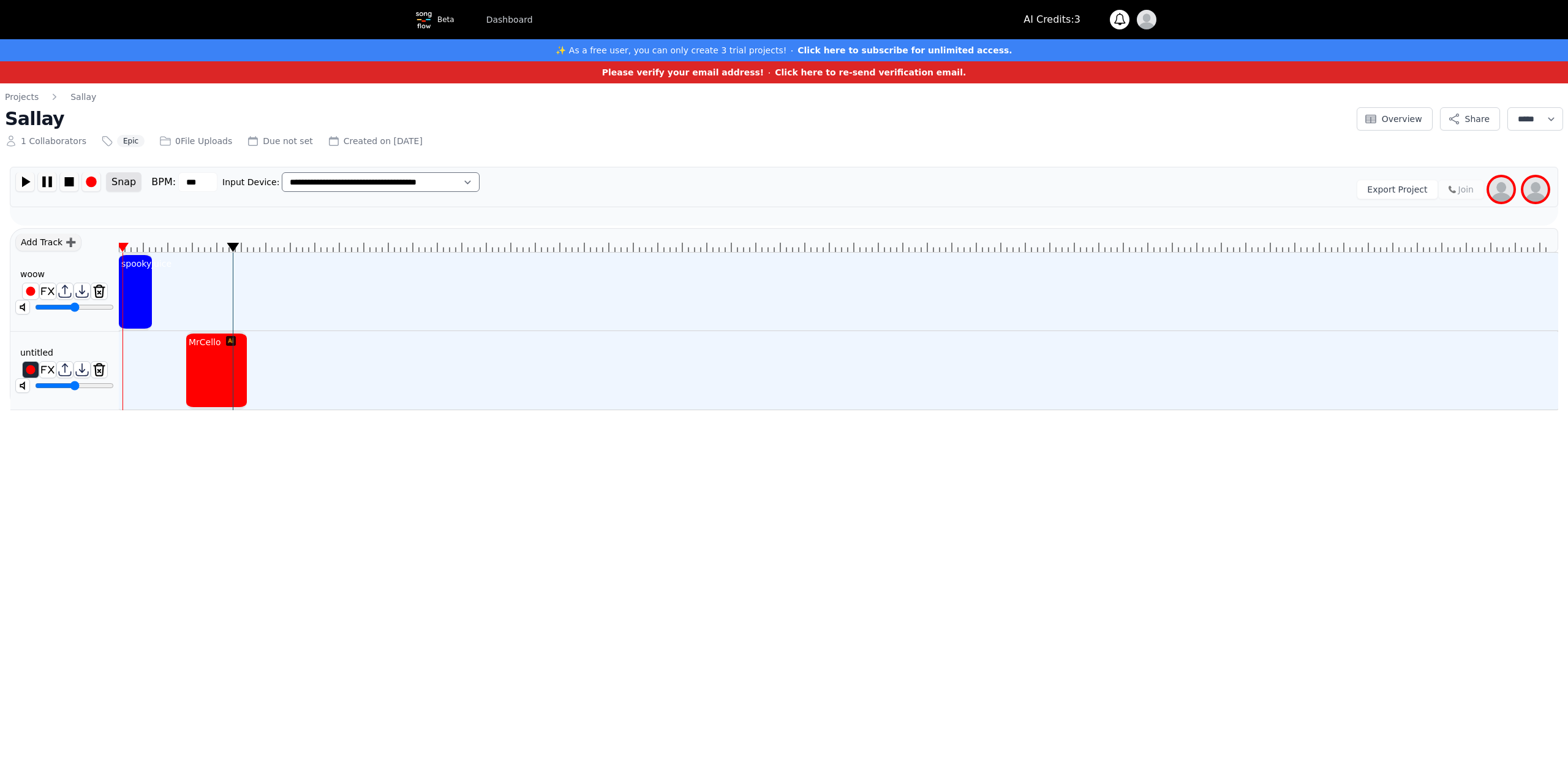
type input "**"
click at [88, 387] on input "range" at bounding box center [74, 385] width 79 height 10
click at [131, 245] on icon at bounding box center [838, 240] width 1439 height 23
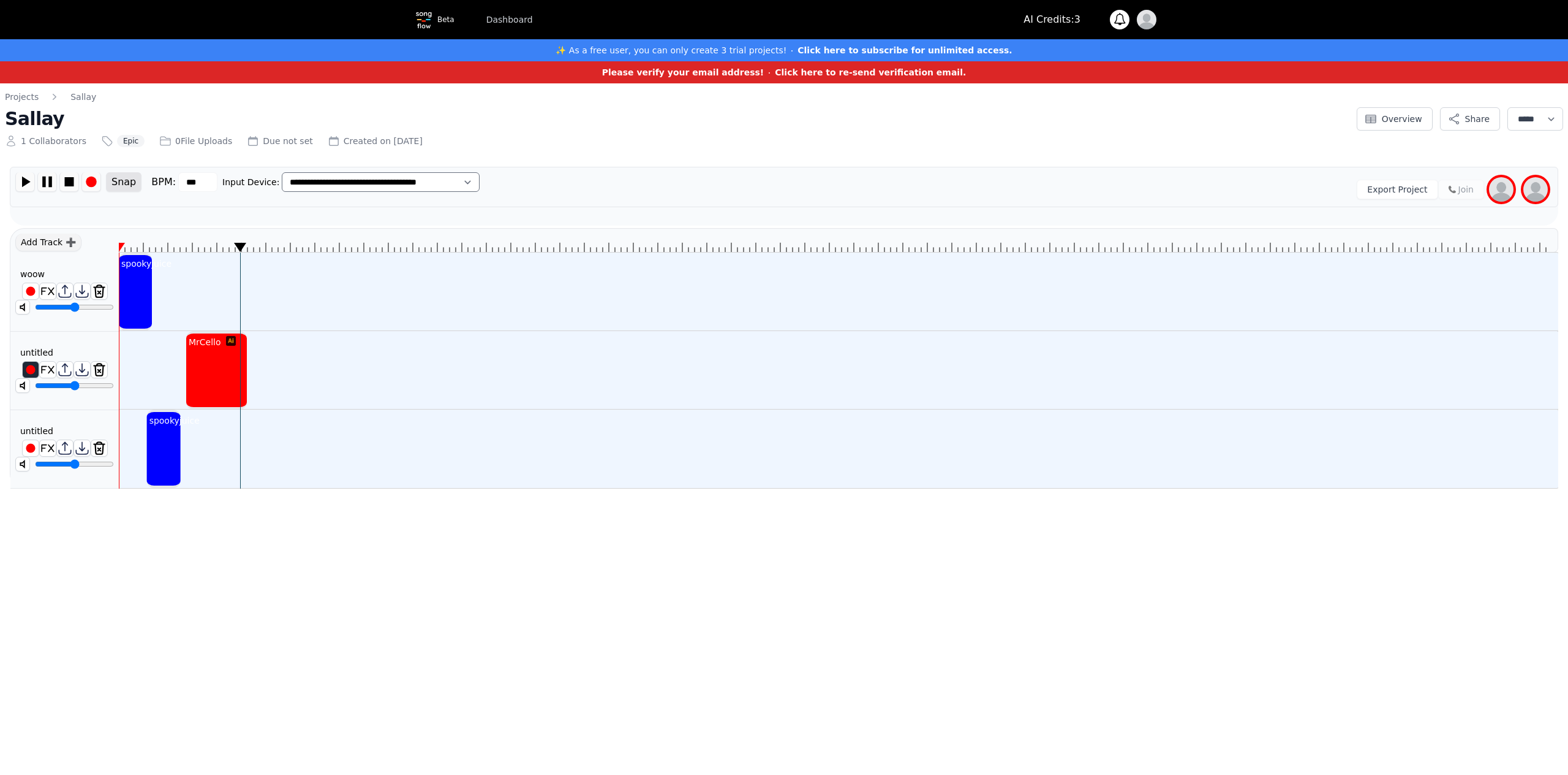
click at [158, 236] on icon at bounding box center [838, 240] width 1439 height 23
